Goal: Transaction & Acquisition: Purchase product/service

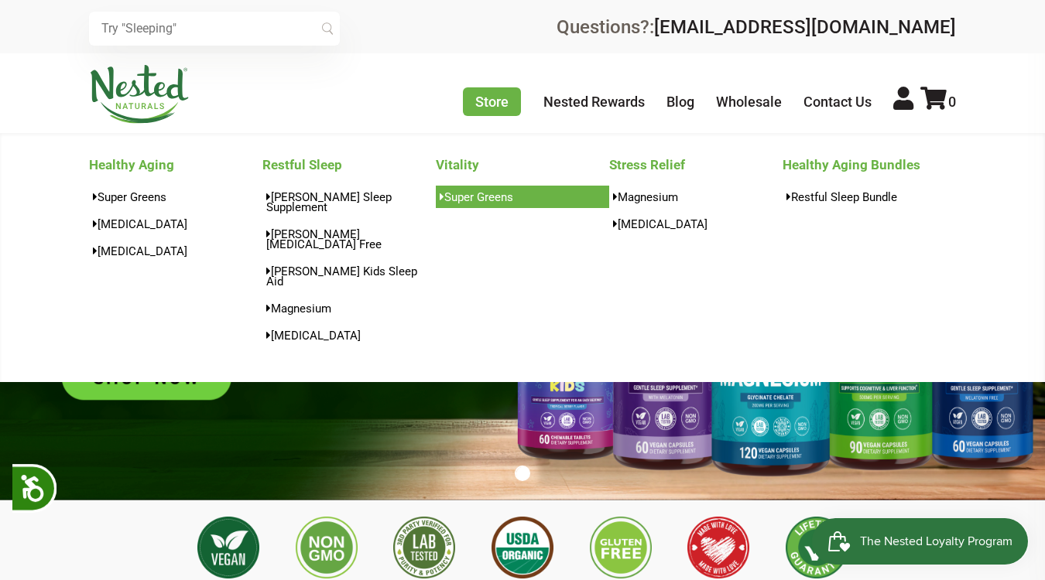
click at [481, 196] on link "Super Greens" at bounding box center [522, 197] width 173 height 22
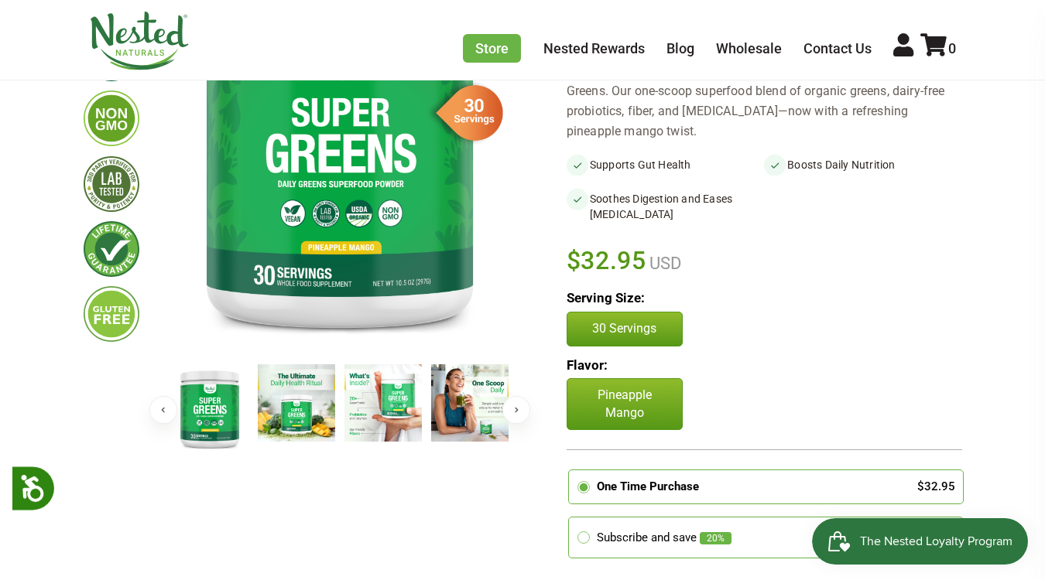
scroll to position [238, 0]
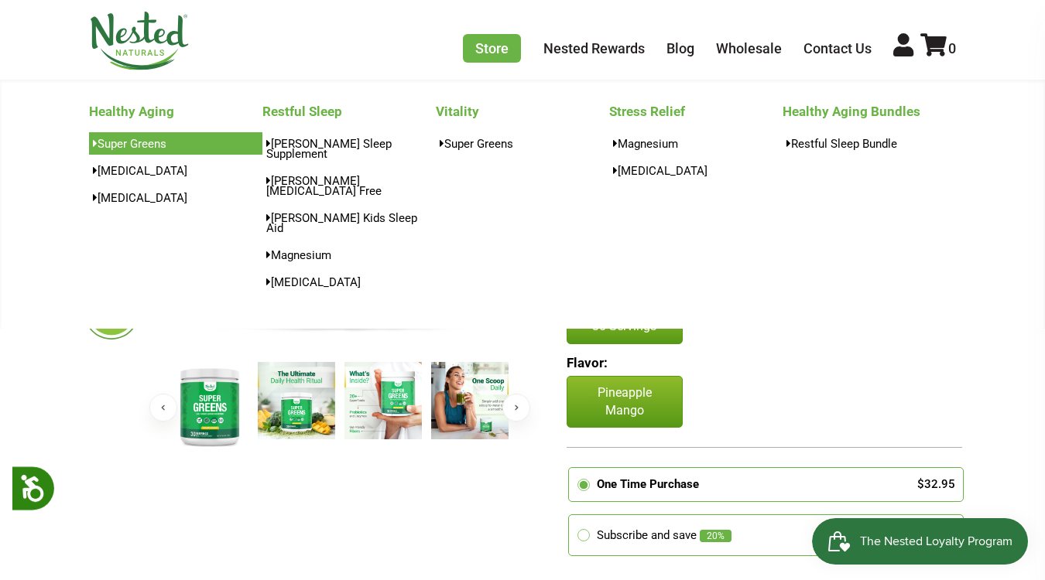
click at [152, 142] on link "Super Greens" at bounding box center [175, 143] width 173 height 22
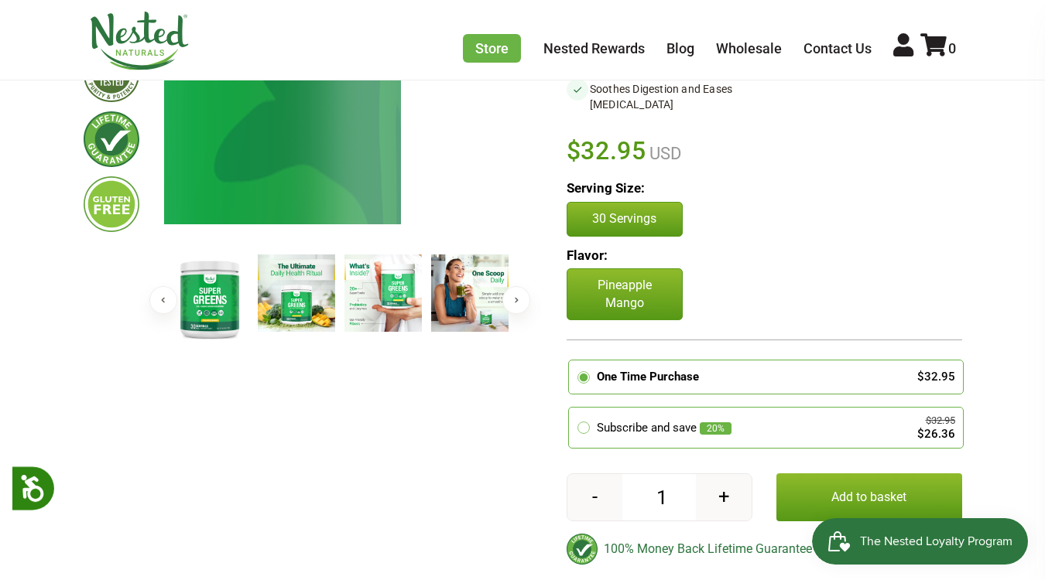
scroll to position [347, 0]
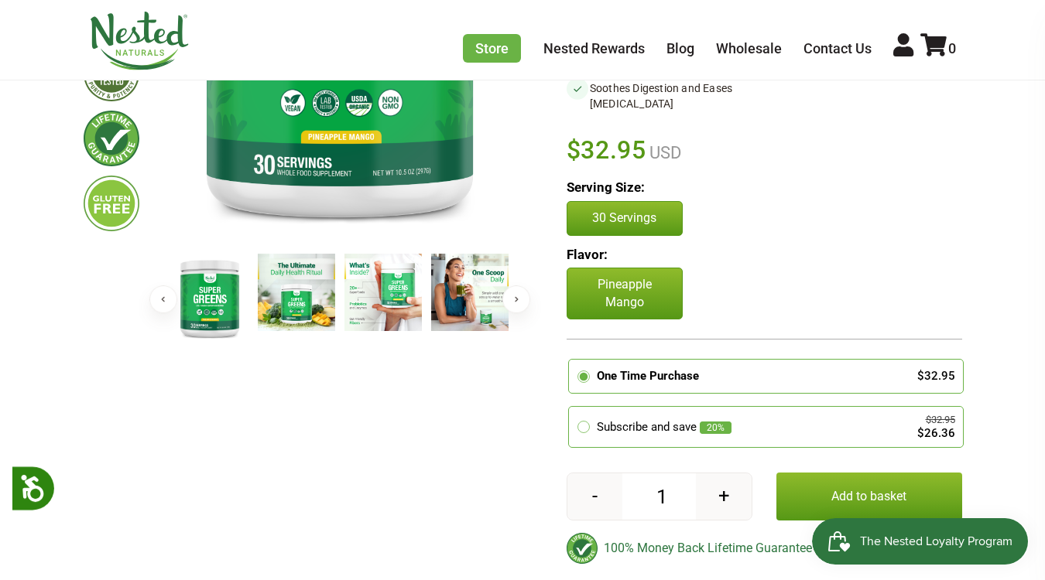
click at [614, 286] on p "Pineapple Mango" at bounding box center [624, 294] width 116 height 52
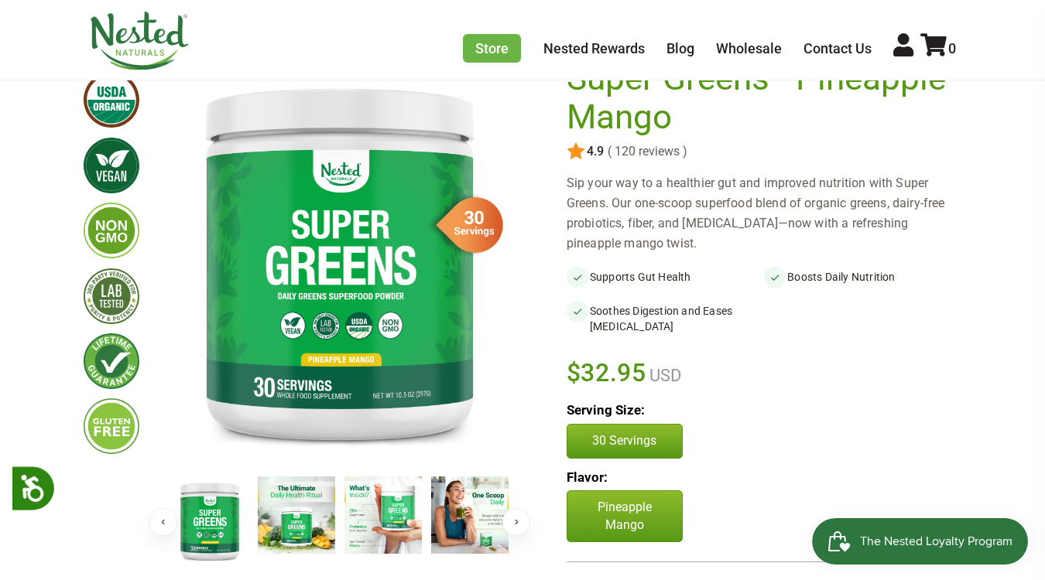
scroll to position [0, 0]
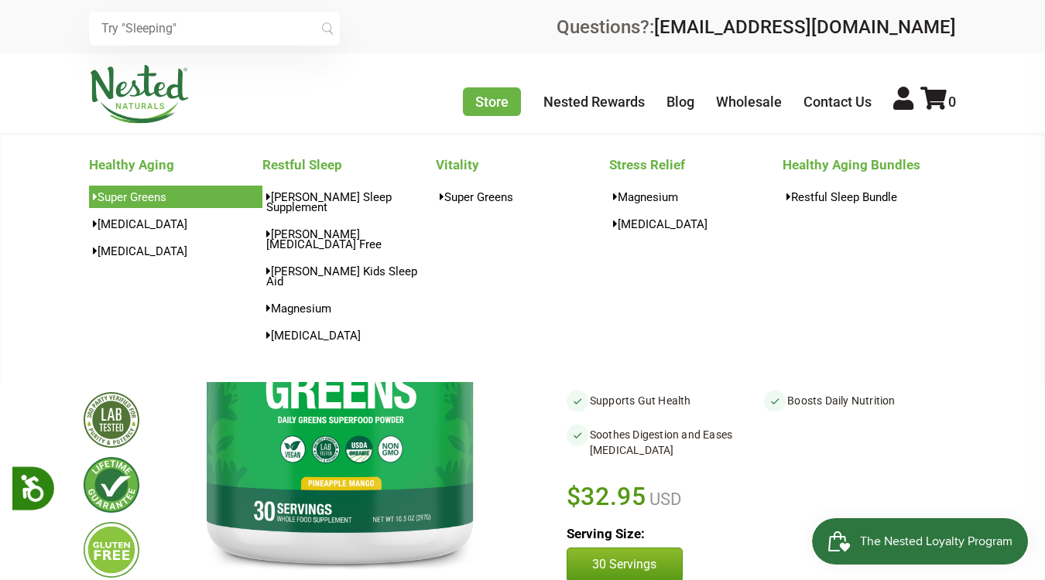
click at [139, 193] on link "Super Greens" at bounding box center [175, 197] width 173 height 22
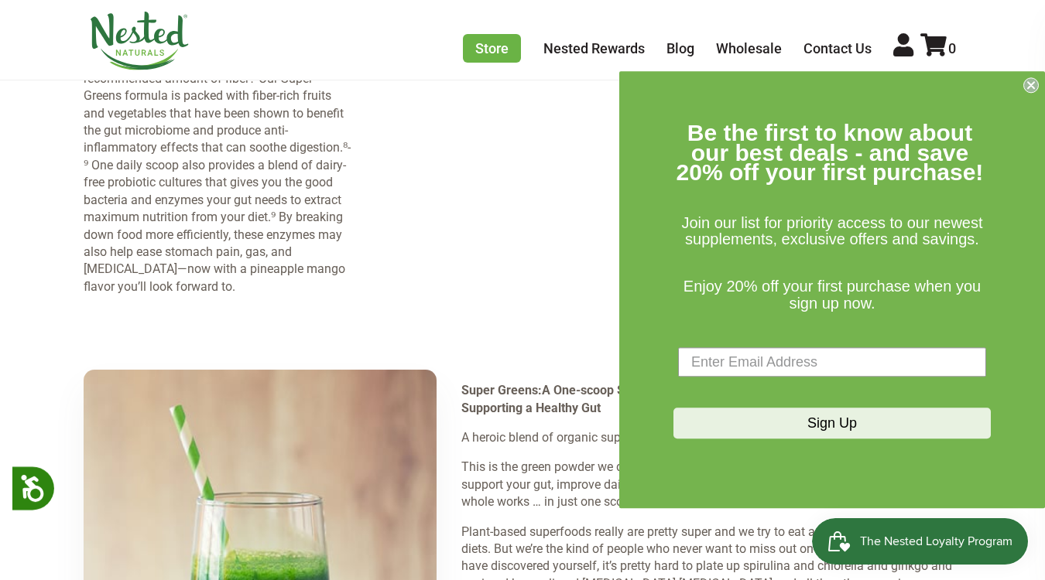
scroll to position [2066, 0]
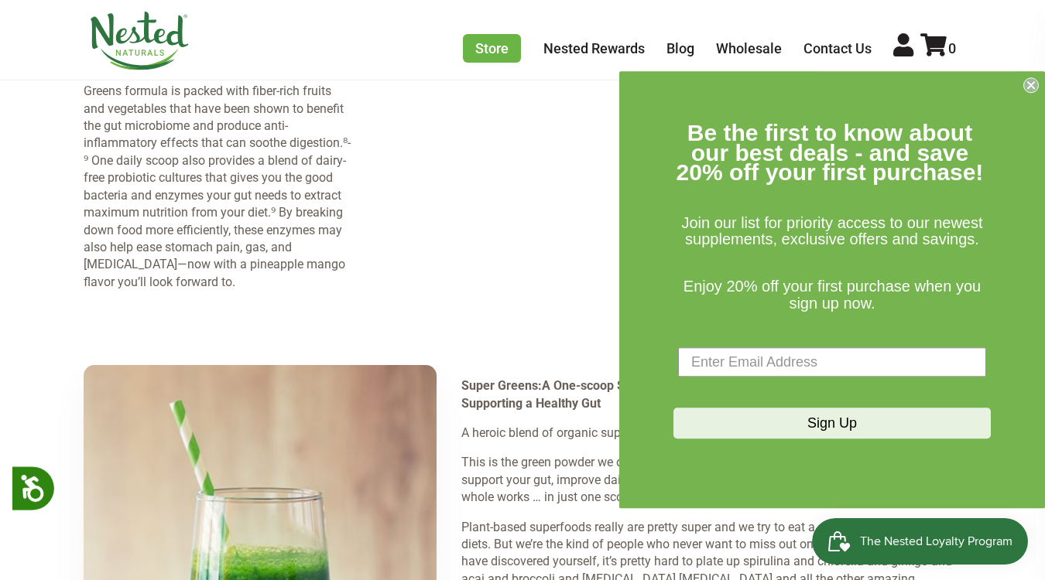
click at [1031, 88] on icon "Close dialog" at bounding box center [1031, 85] width 6 height 6
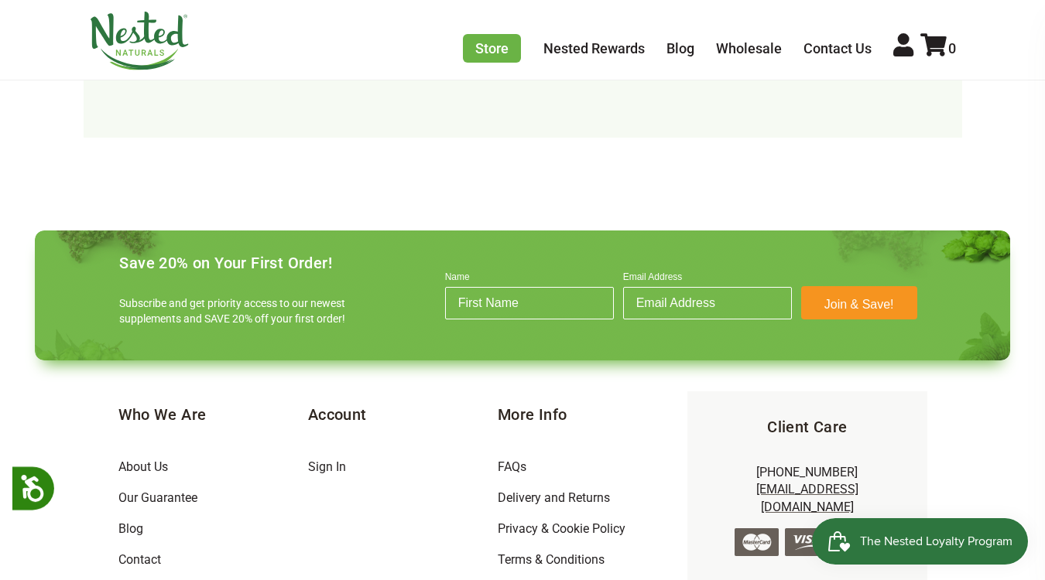
scroll to position [5047, 0]
